Goal: Communication & Community: Share content

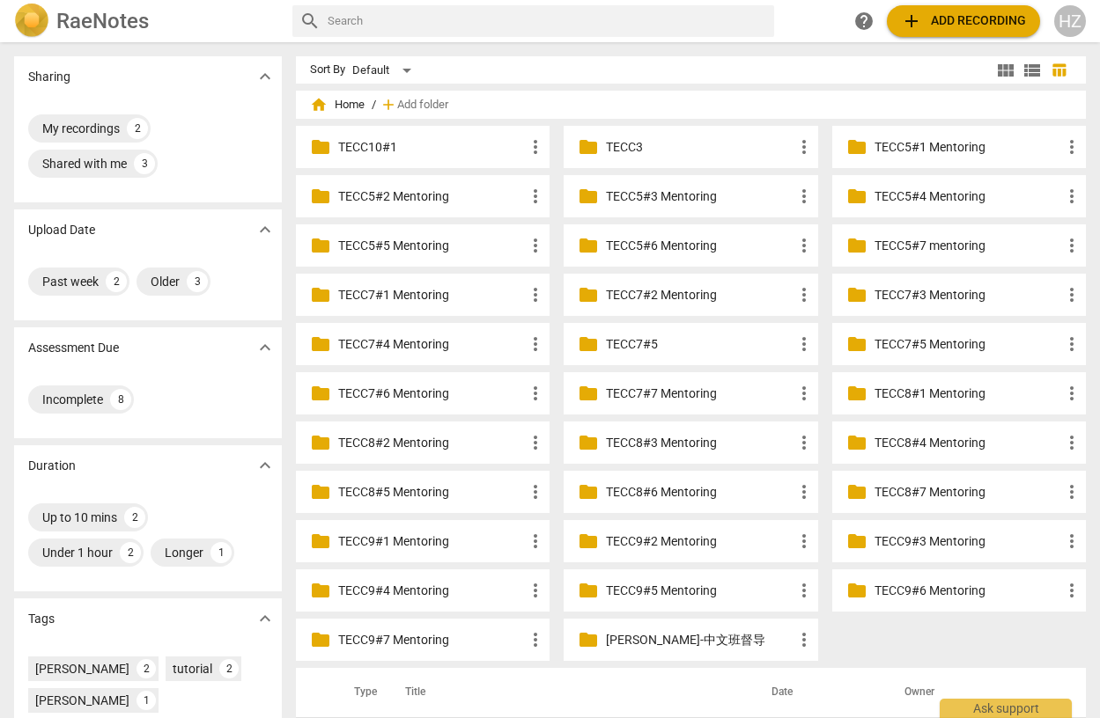
scroll to position [238, 0]
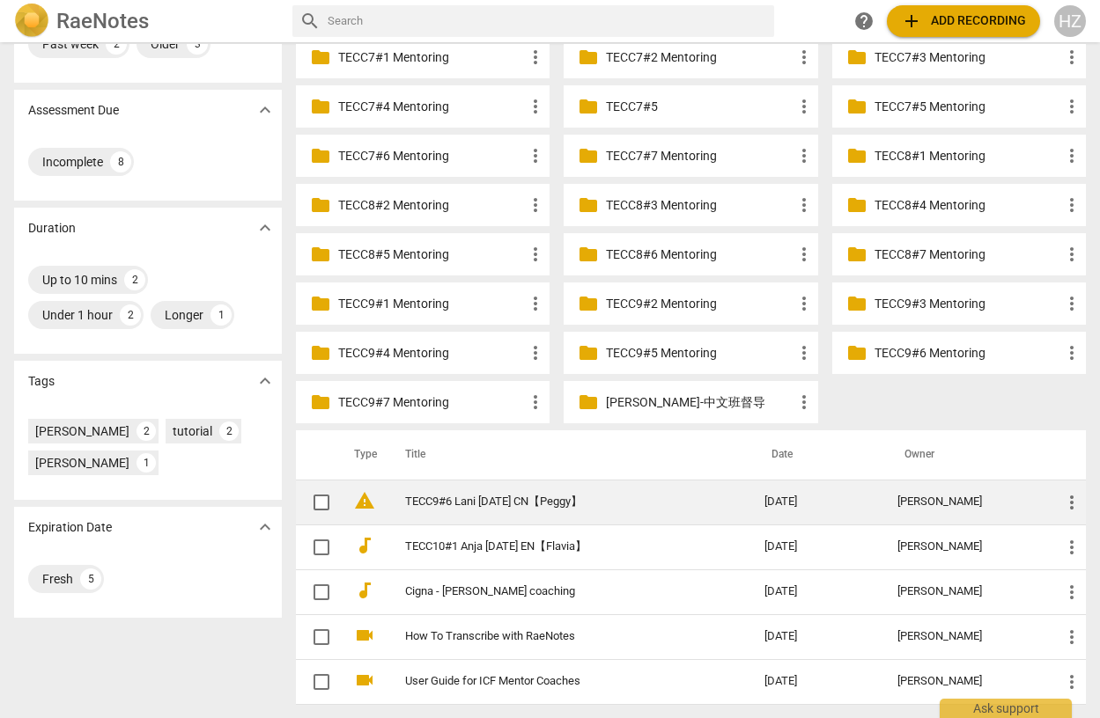
click at [446, 507] on link "TECC9#6 Lani [DATE] CN【Peggy】" at bounding box center [553, 502] width 296 height 13
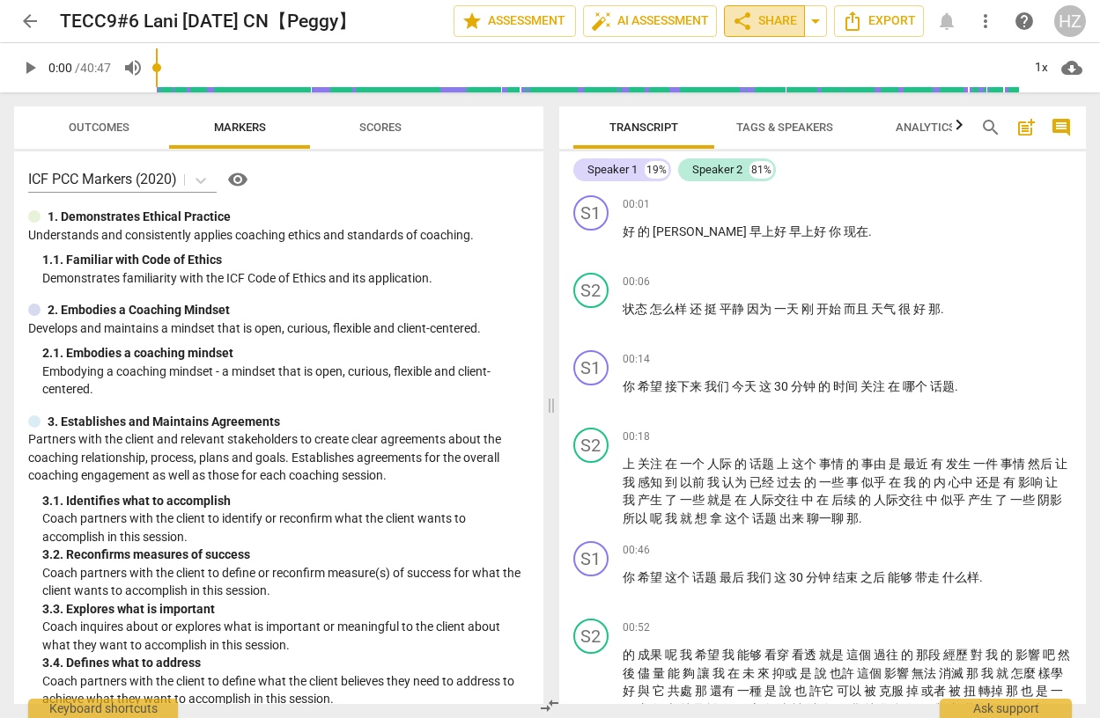
click at [765, 18] on span "share Share" at bounding box center [764, 21] width 65 height 21
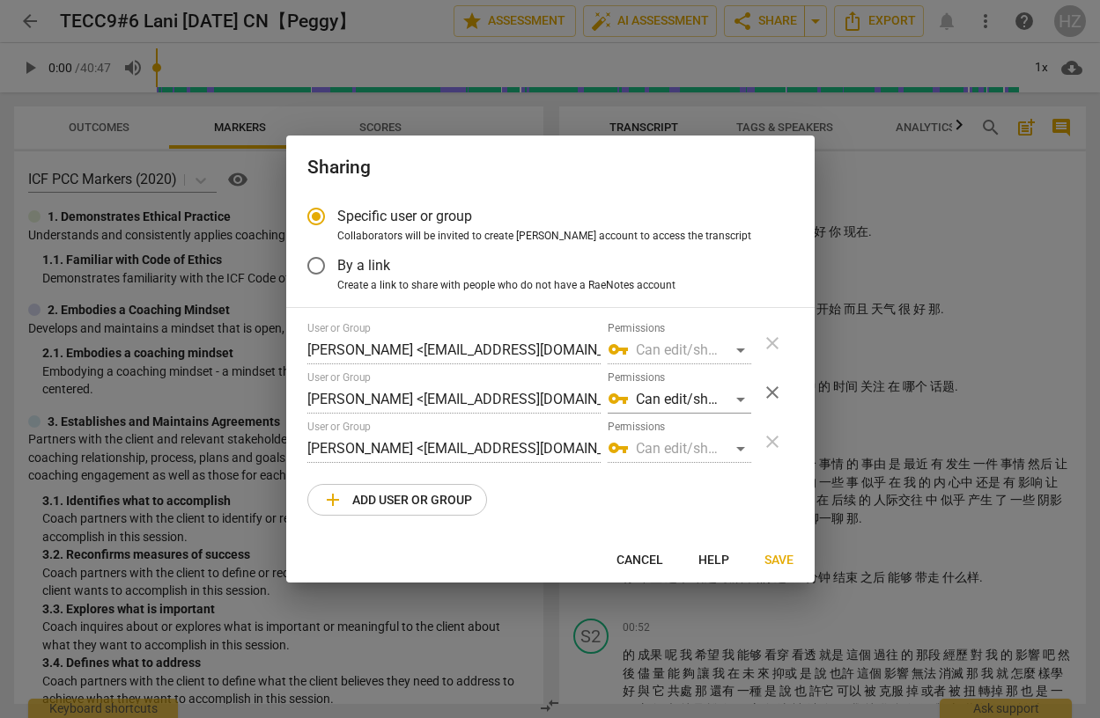
click at [371, 512] on button "add Add user or group" at bounding box center [397, 500] width 180 height 32
radio input "false"
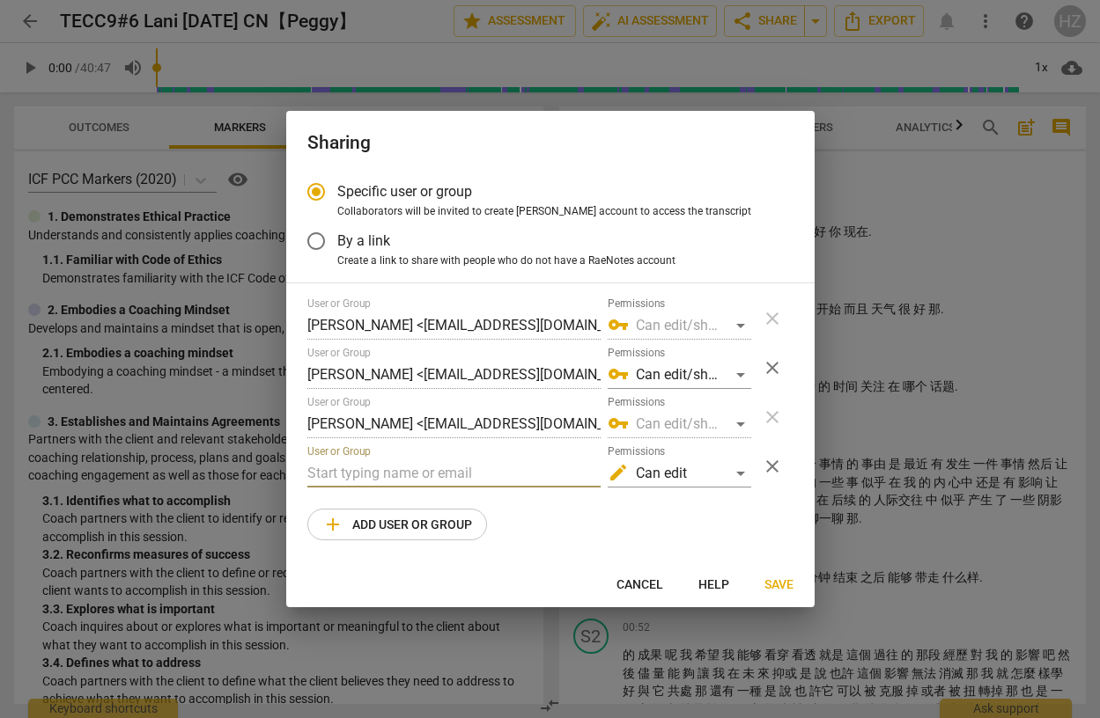
click at [351, 475] on input "text" at bounding box center [453, 474] width 293 height 28
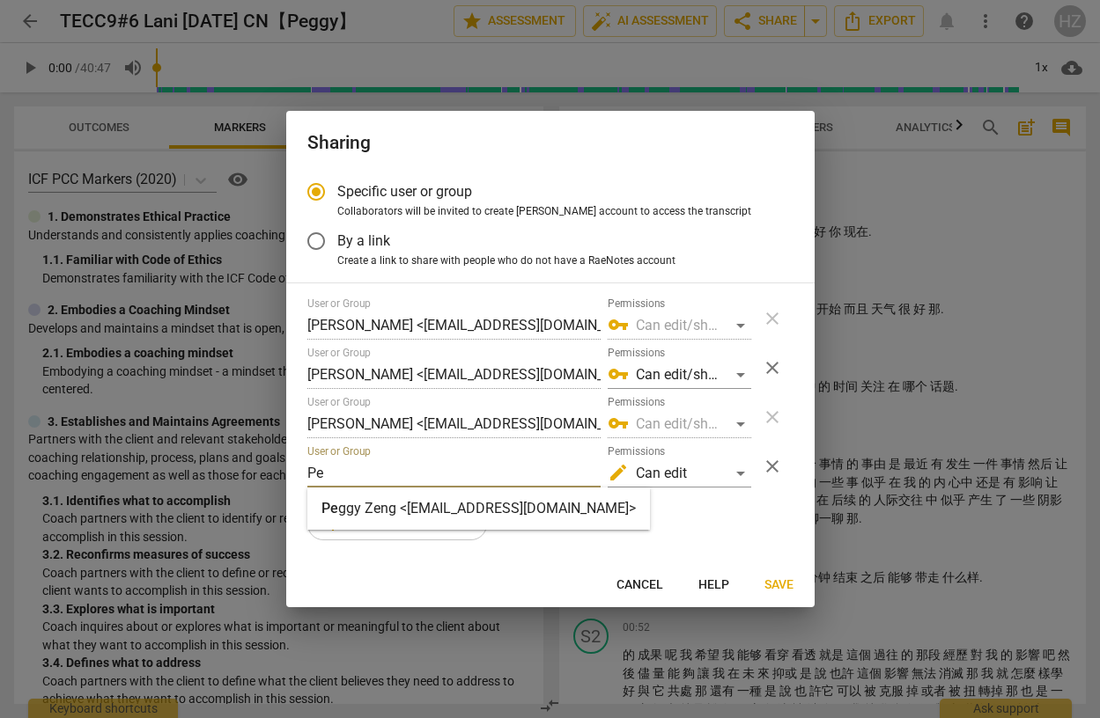
type input "[PERSON_NAME][EMAIL_ADDRESS][DOMAIN_NAME]"
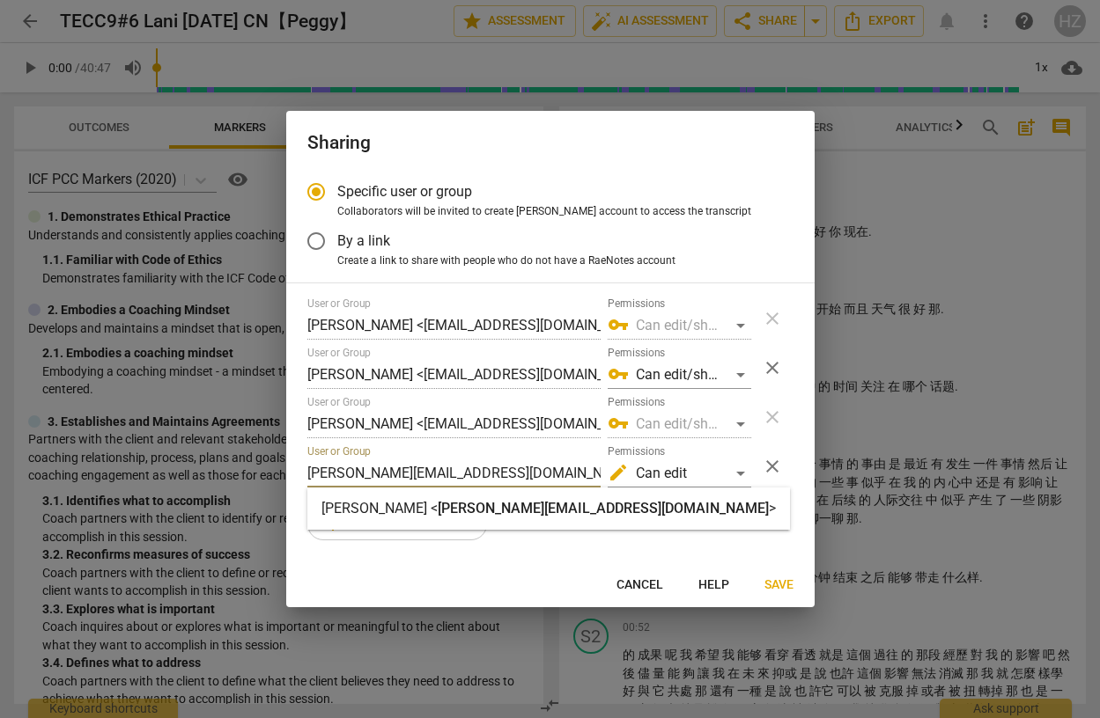
click at [461, 570] on div "Cancel Help Save" at bounding box center [550, 585] width 521 height 32
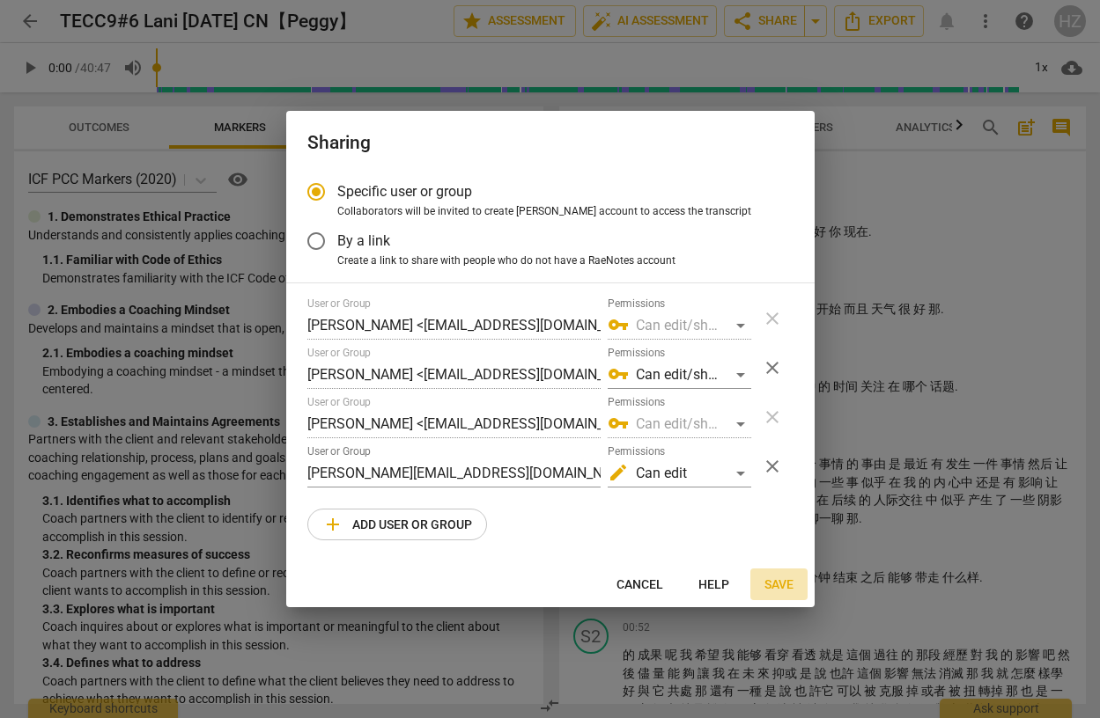
click at [776, 590] on span "Save" at bounding box center [778, 586] width 29 height 18
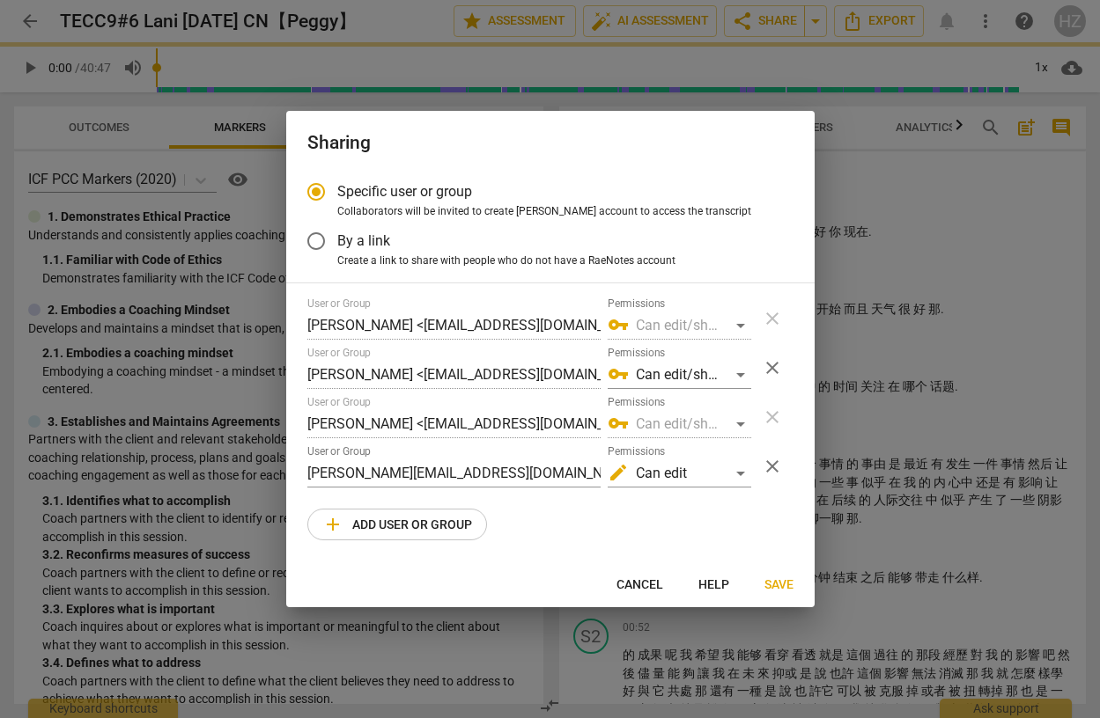
radio input "false"
type input "[PERSON_NAME] <[EMAIL_ADDRESS][DOMAIN_NAME]>"
